Goal: Task Accomplishment & Management: Use online tool/utility

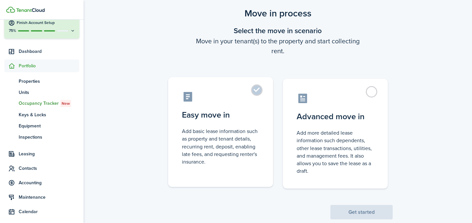
scroll to position [31, 0]
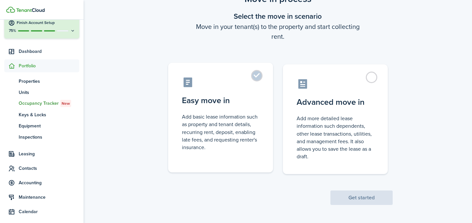
click at [245, 147] on control-radio-card-description "Add basic lease information such as property and tenant details, recurring rent…" at bounding box center [220, 132] width 77 height 38
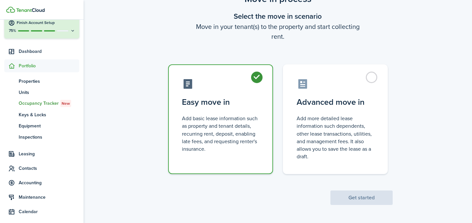
radio input "true"
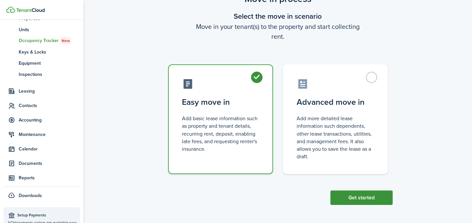
click at [372, 198] on button "Get started" at bounding box center [362, 197] width 62 height 14
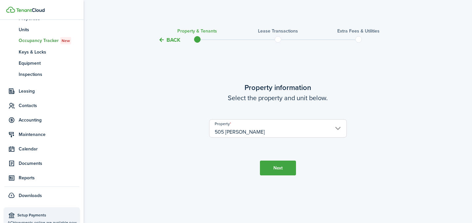
click at [165, 36] on button "Back" at bounding box center [169, 39] width 22 height 7
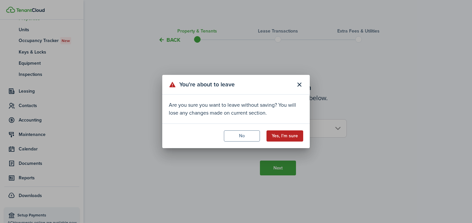
click at [297, 137] on button "Yes, I'm sure" at bounding box center [285, 135] width 37 height 11
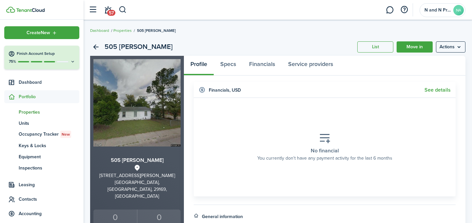
click at [38, 114] on span "Properties" at bounding box center [49, 112] width 61 height 7
